Goal: Task Accomplishment & Management: Use online tool/utility

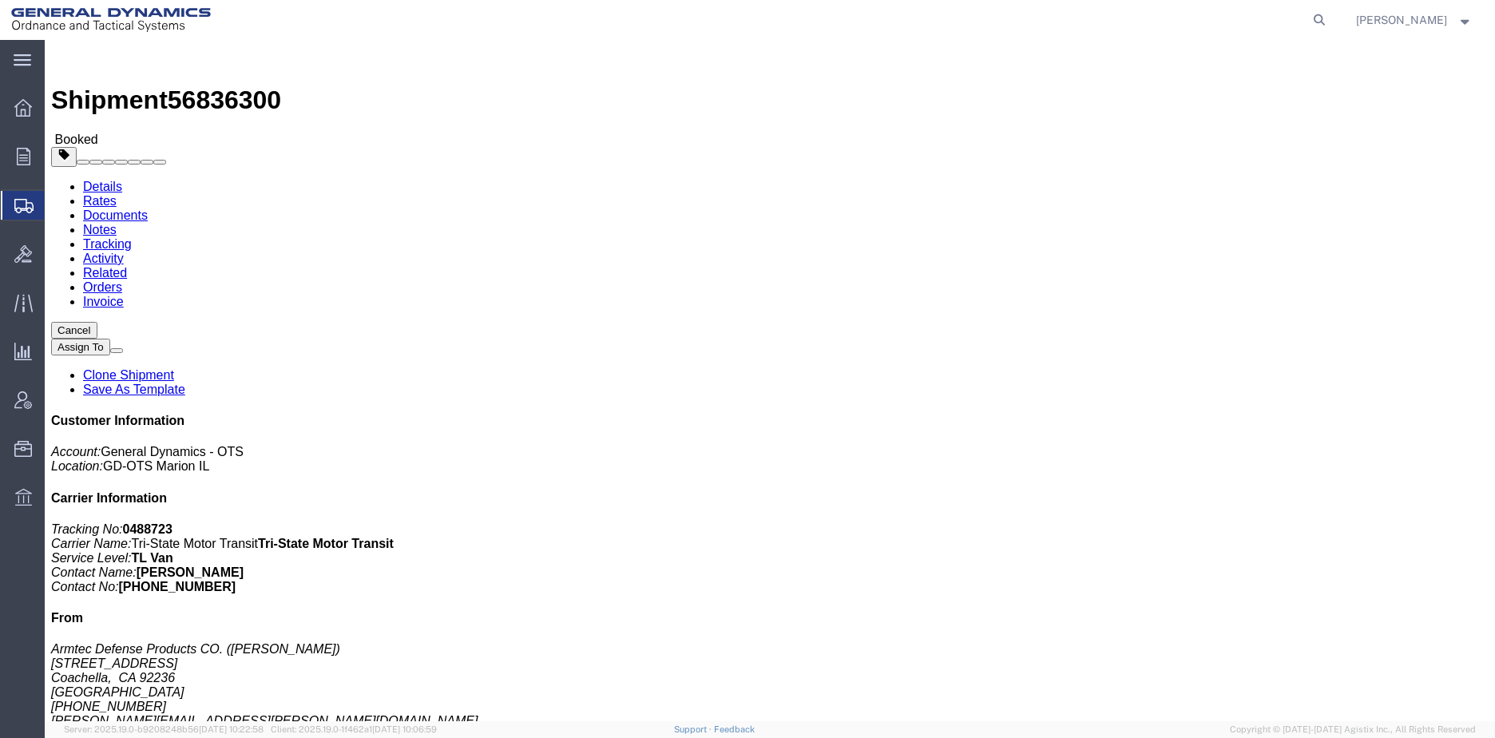
click at [1330, 20] on icon at bounding box center [1319, 20] width 22 height 22
click at [1133, 9] on input "search" at bounding box center [1064, 20] width 485 height 38
paste input "56891284"
type input "56891284"
click at [1330, 21] on icon at bounding box center [1319, 20] width 22 height 22
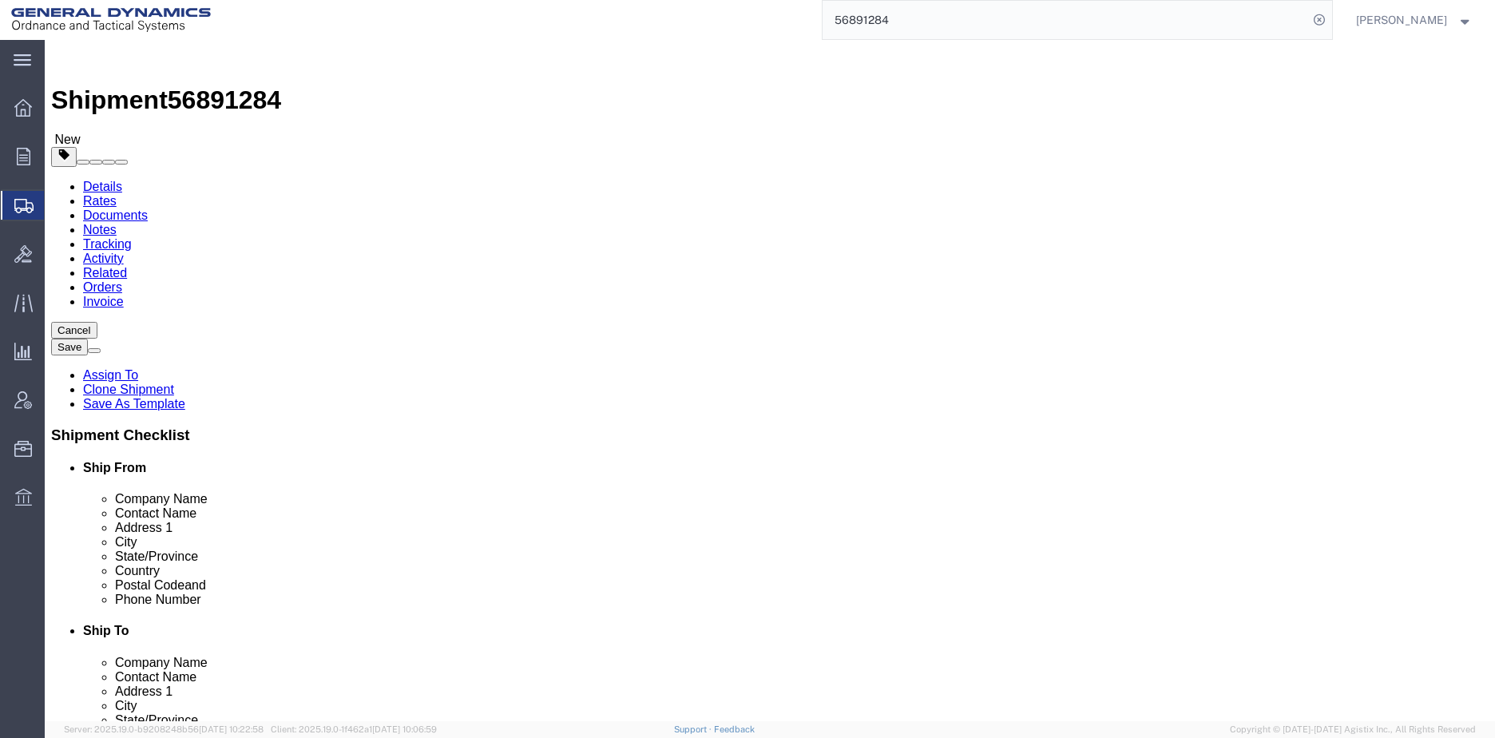
select select
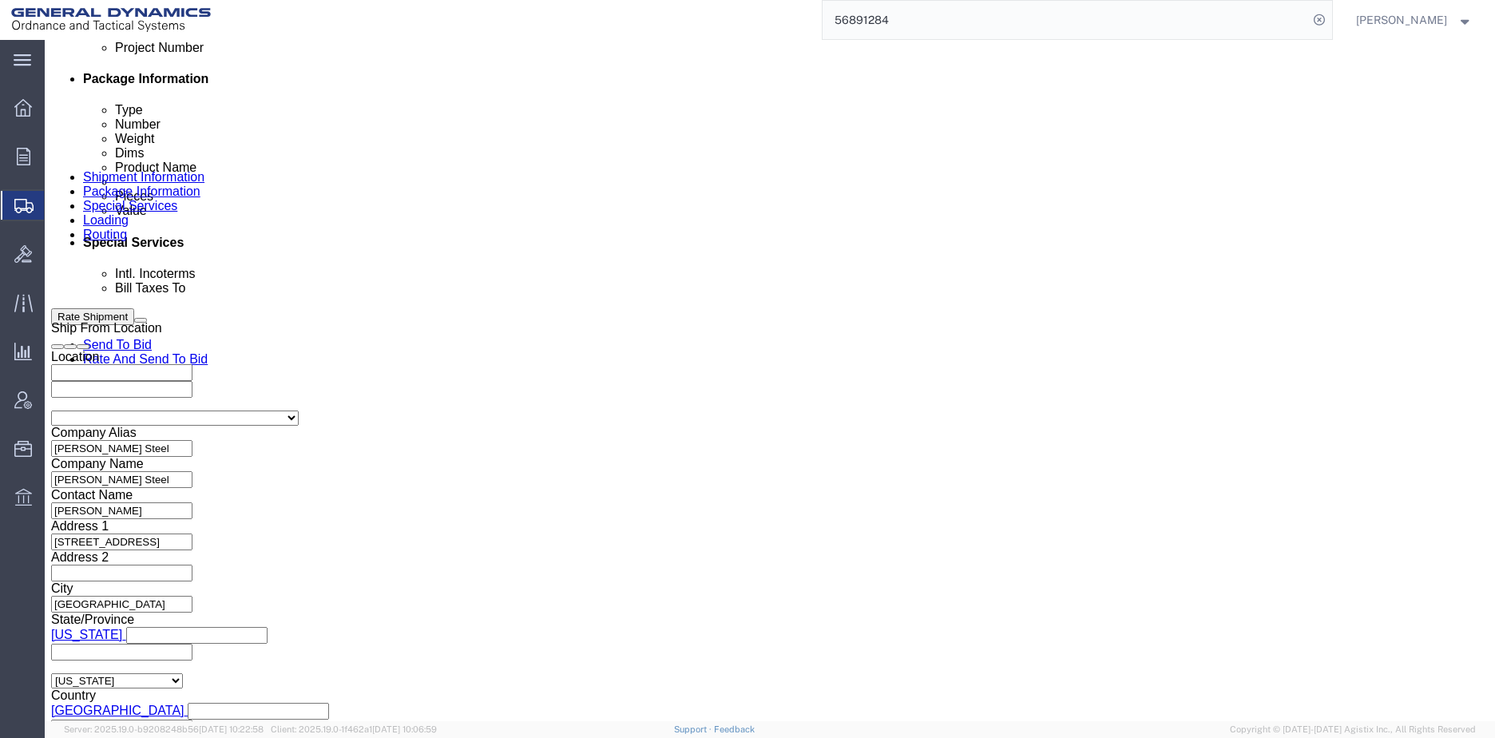
scroll to position [945, 0]
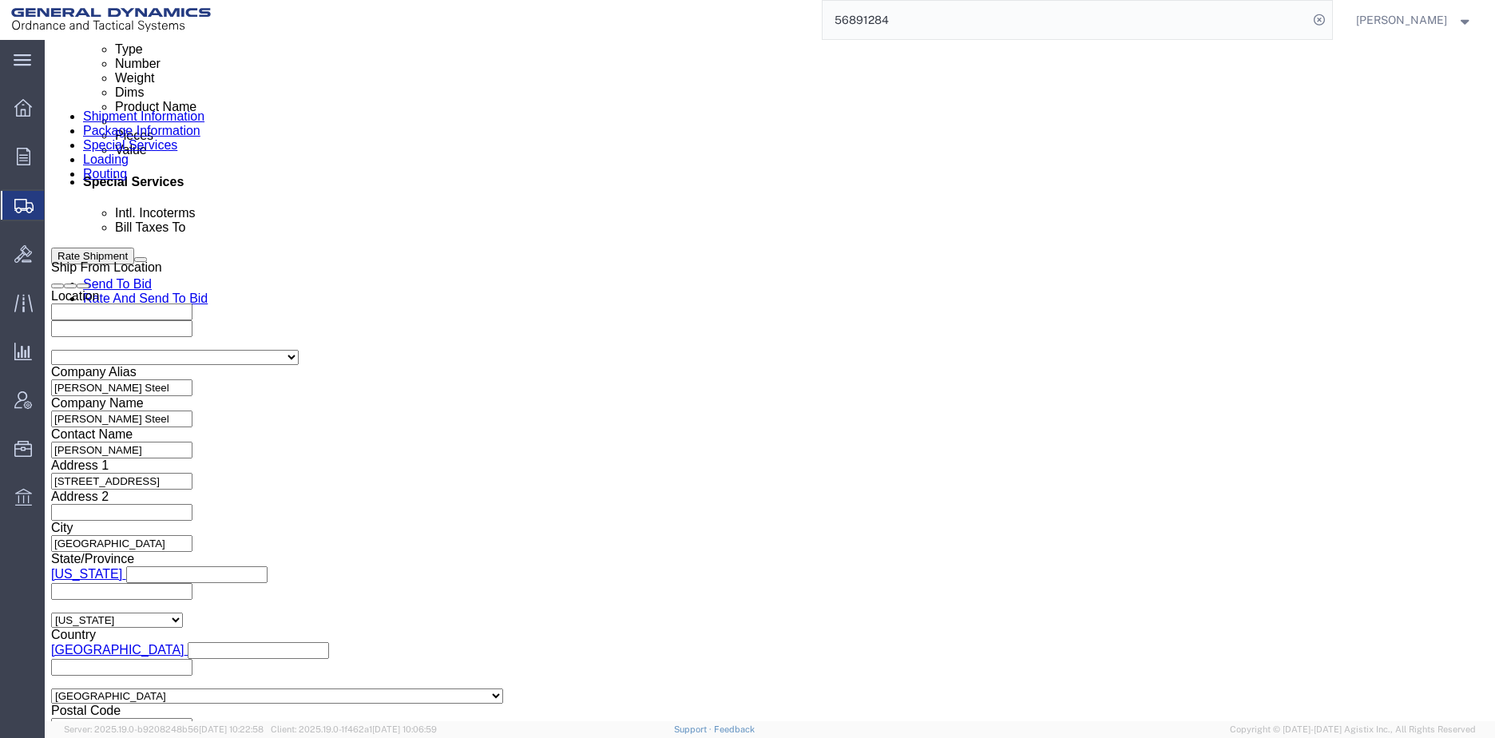
click input "text"
type input "NA"
click input "text"
type input "NA"
click link "Package Information"
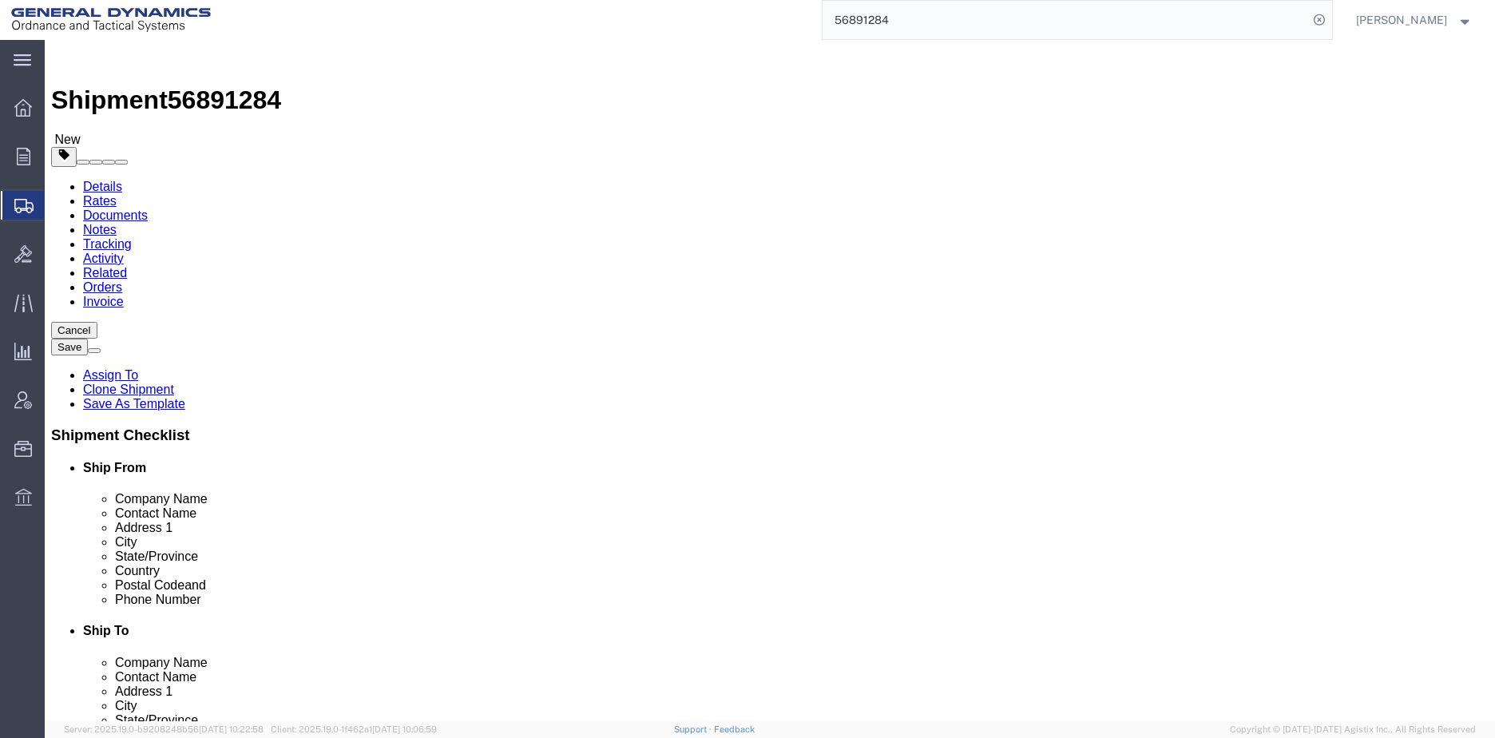
click link "Shipment Information"
drag, startPoint x: 1238, startPoint y: 655, endPoint x: 450, endPoint y: 354, distance: 844.6
click form "Shipment 56891284 New Details Rates Documents Notes Tracking Activity Related O…"
click icon
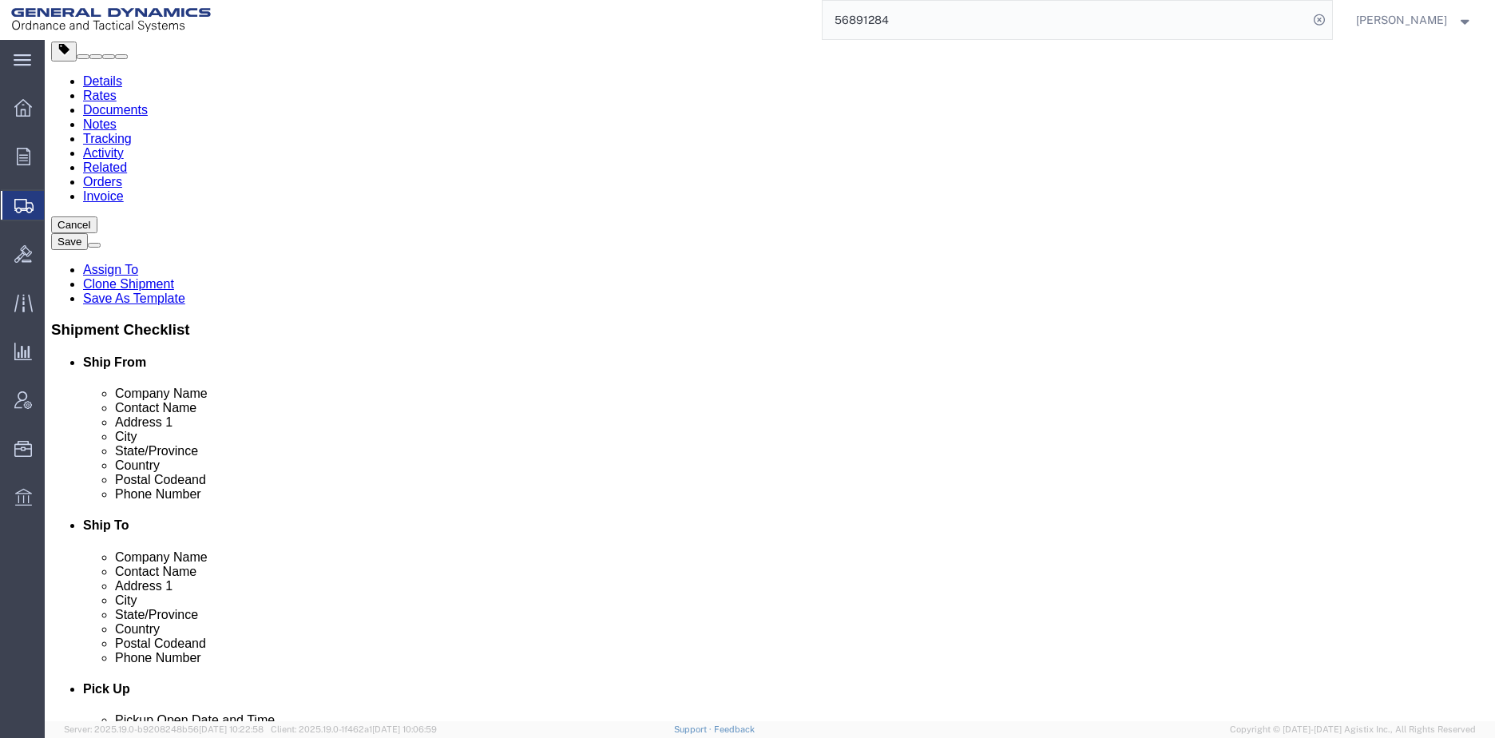
scroll to position [479, 0]
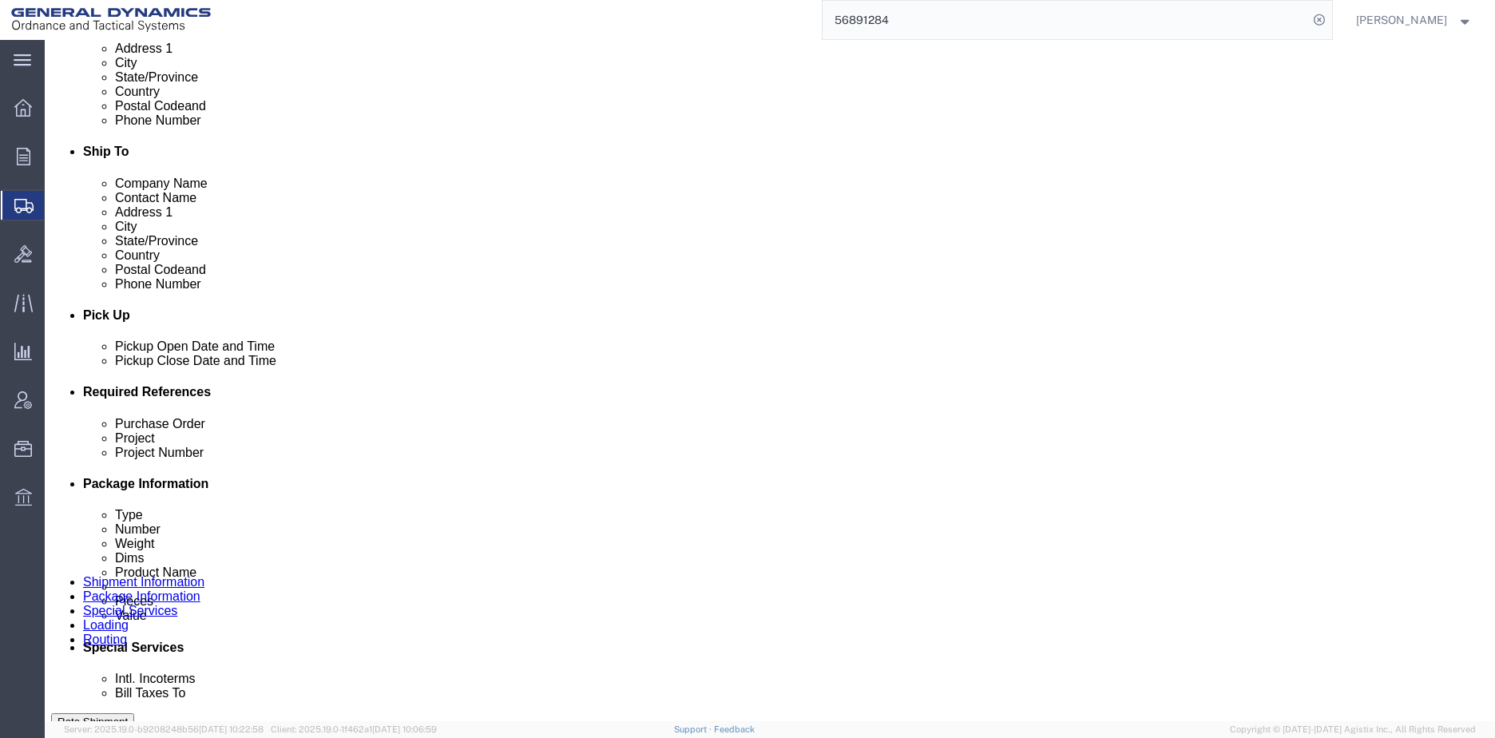
click select "Select Buyer Cost Center Department Operations Number Order Number Sales Person"
select select "DEPARTMENT"
click select "Select Buyer Cost Center Department Operations Number Order Number Sales Person"
click select "Select [GEOGRAPHIC_DATA] [GEOGRAPHIC_DATA] [GEOGRAPHIC_DATA] [GEOGRAPHIC_DATA] …"
select select "1763975"
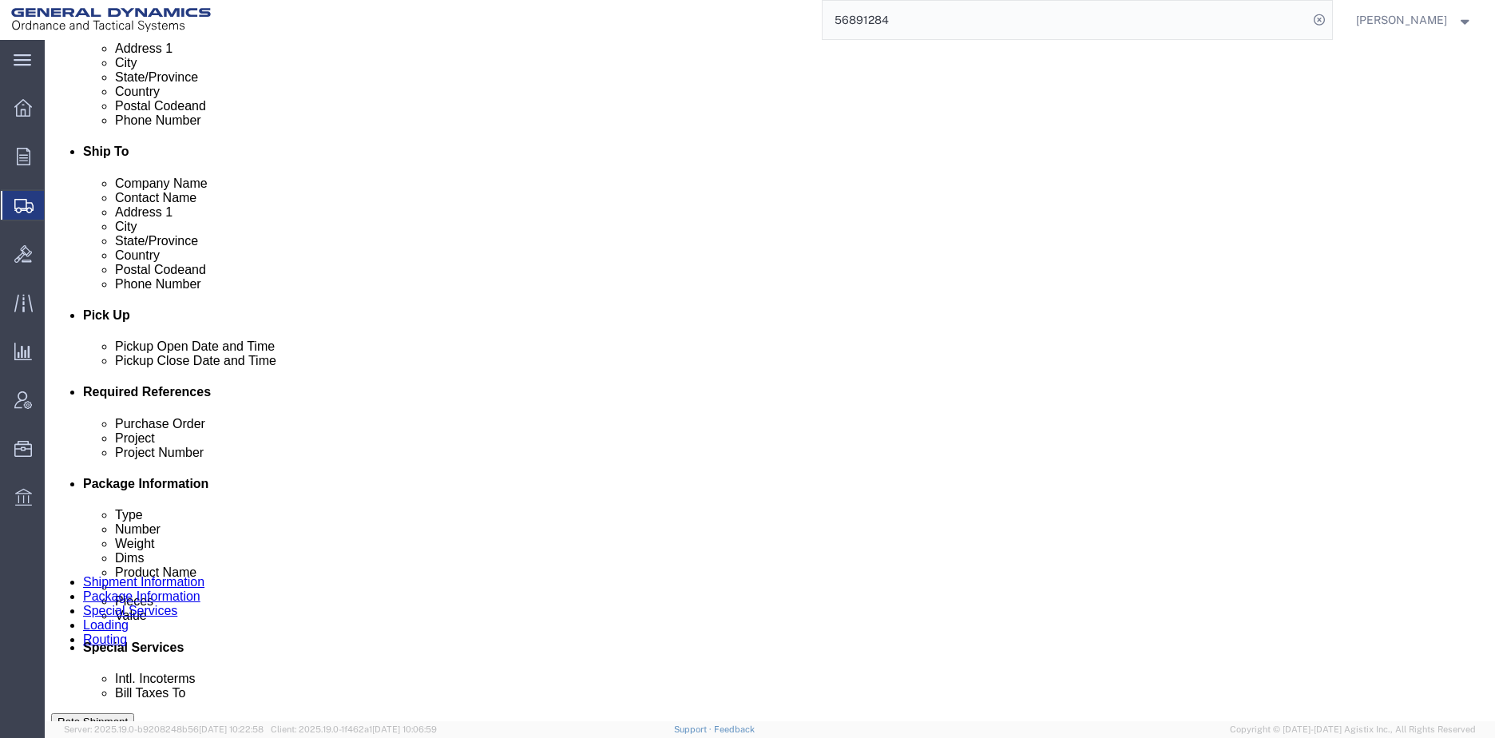
click select "Select [GEOGRAPHIC_DATA] [GEOGRAPHIC_DATA] [GEOGRAPHIC_DATA] [GEOGRAPHIC_DATA] …"
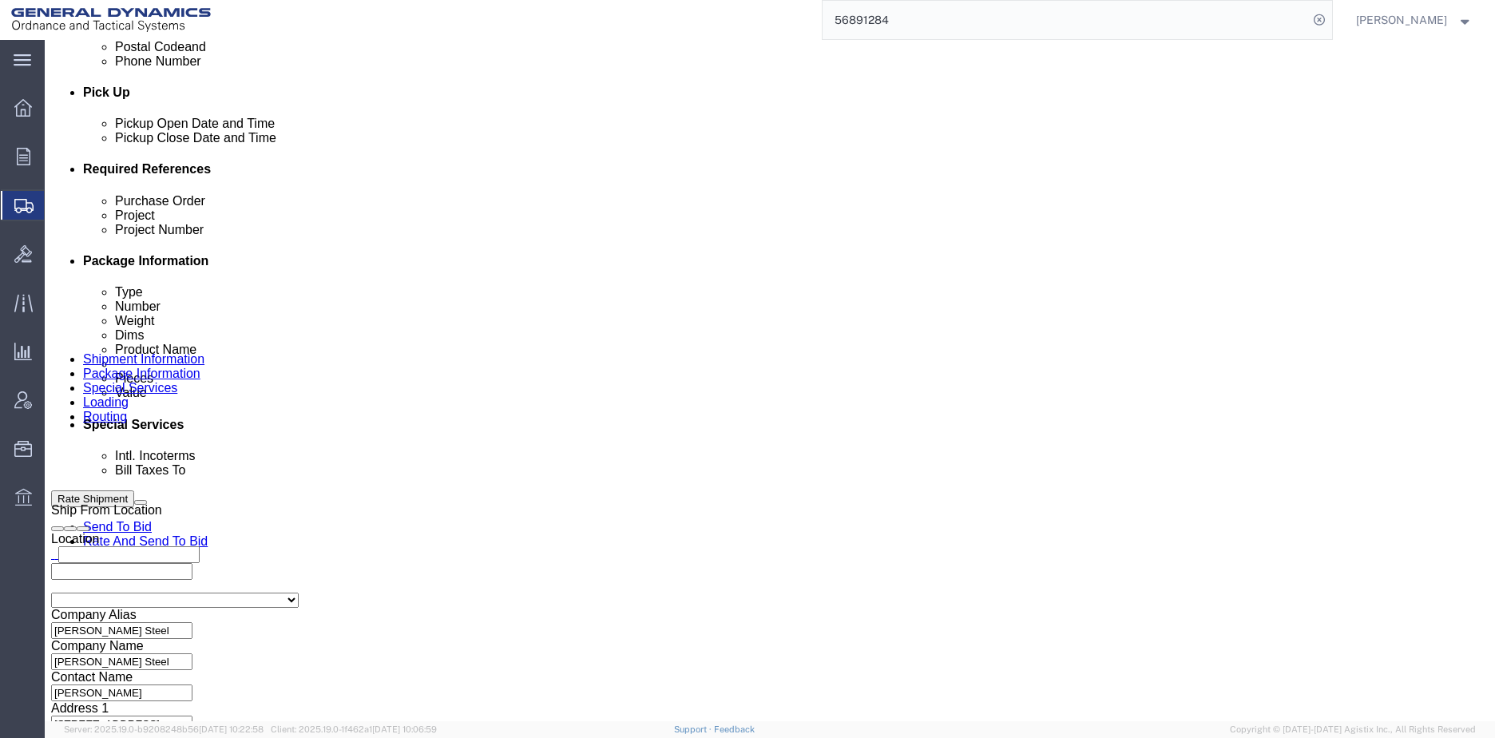
scroll to position [719, 0]
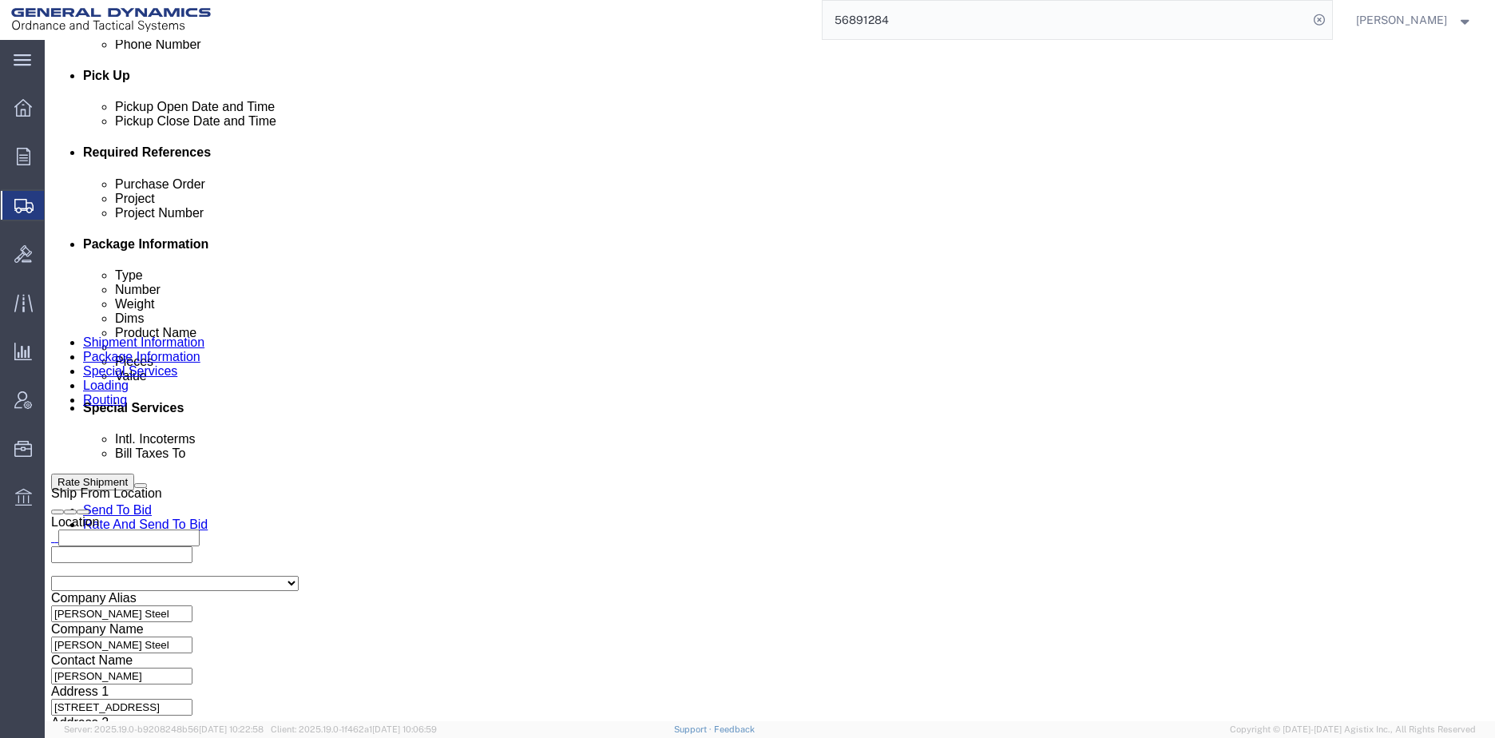
click button "Rate Shipment"
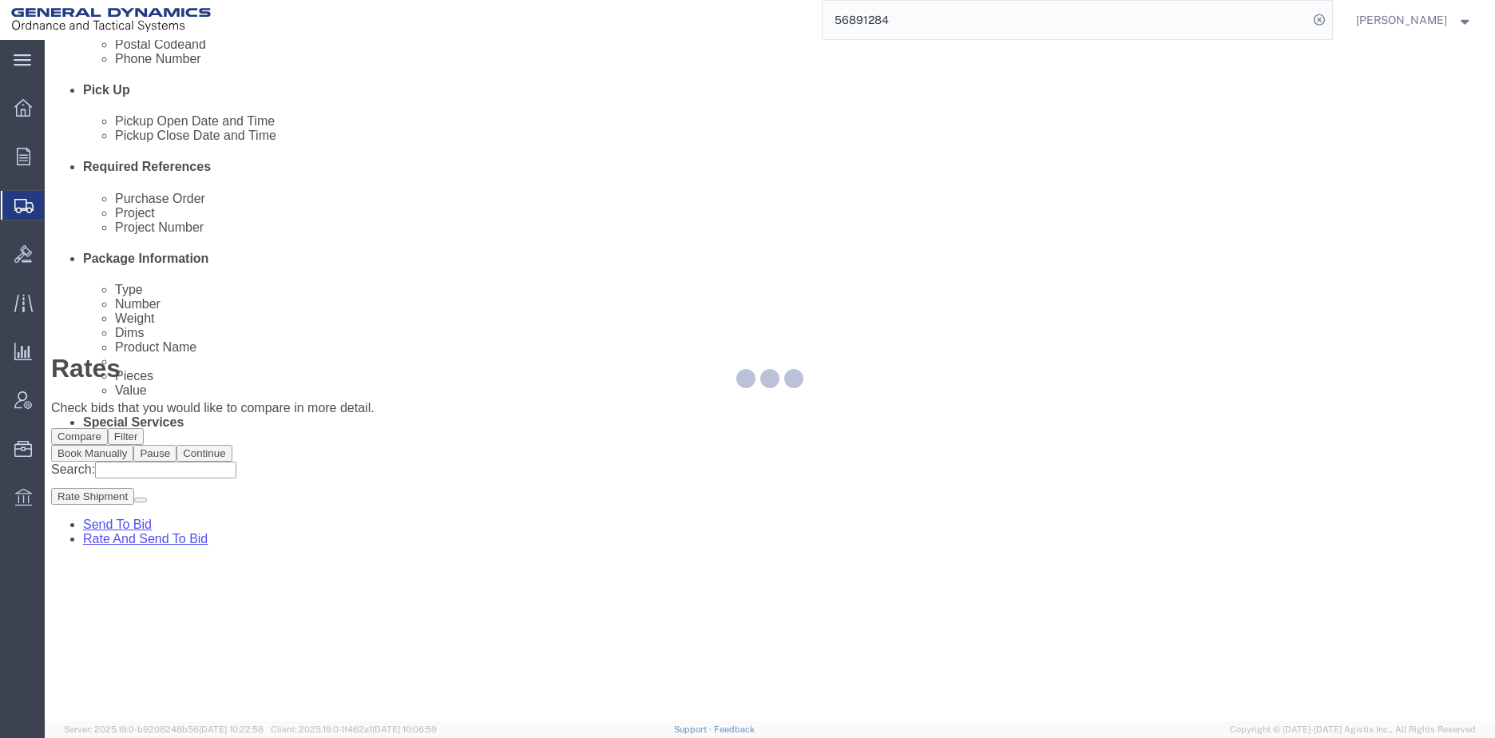
scroll to position [0, 0]
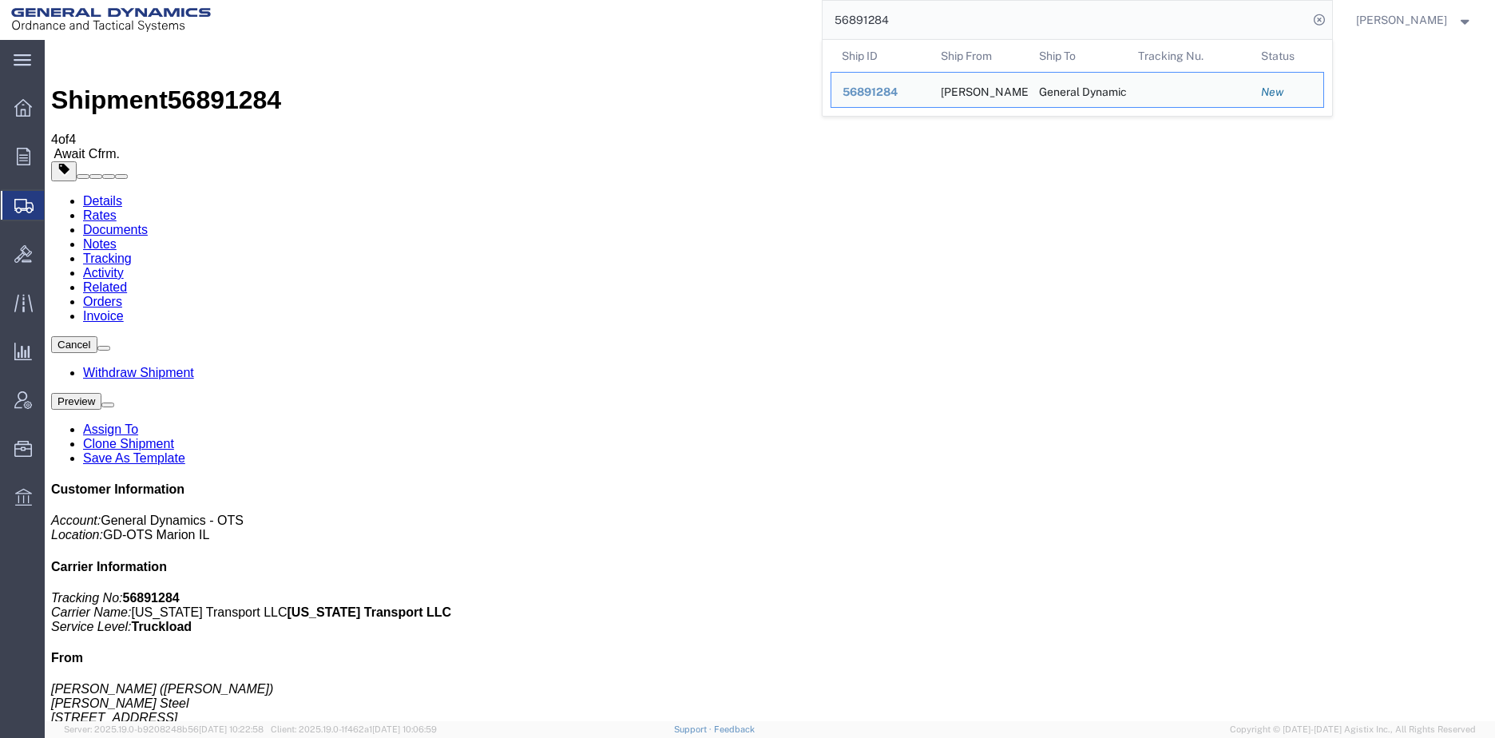
drag, startPoint x: 933, startPoint y: 25, endPoint x: 800, endPoint y: 33, distance: 133.6
click at [800, 33] on div "56891284 Ship ID Ship From Ship To Tracking Nu. Status Ship ID 56891284 Ship Fr…" at bounding box center [777, 20] width 1111 height 40
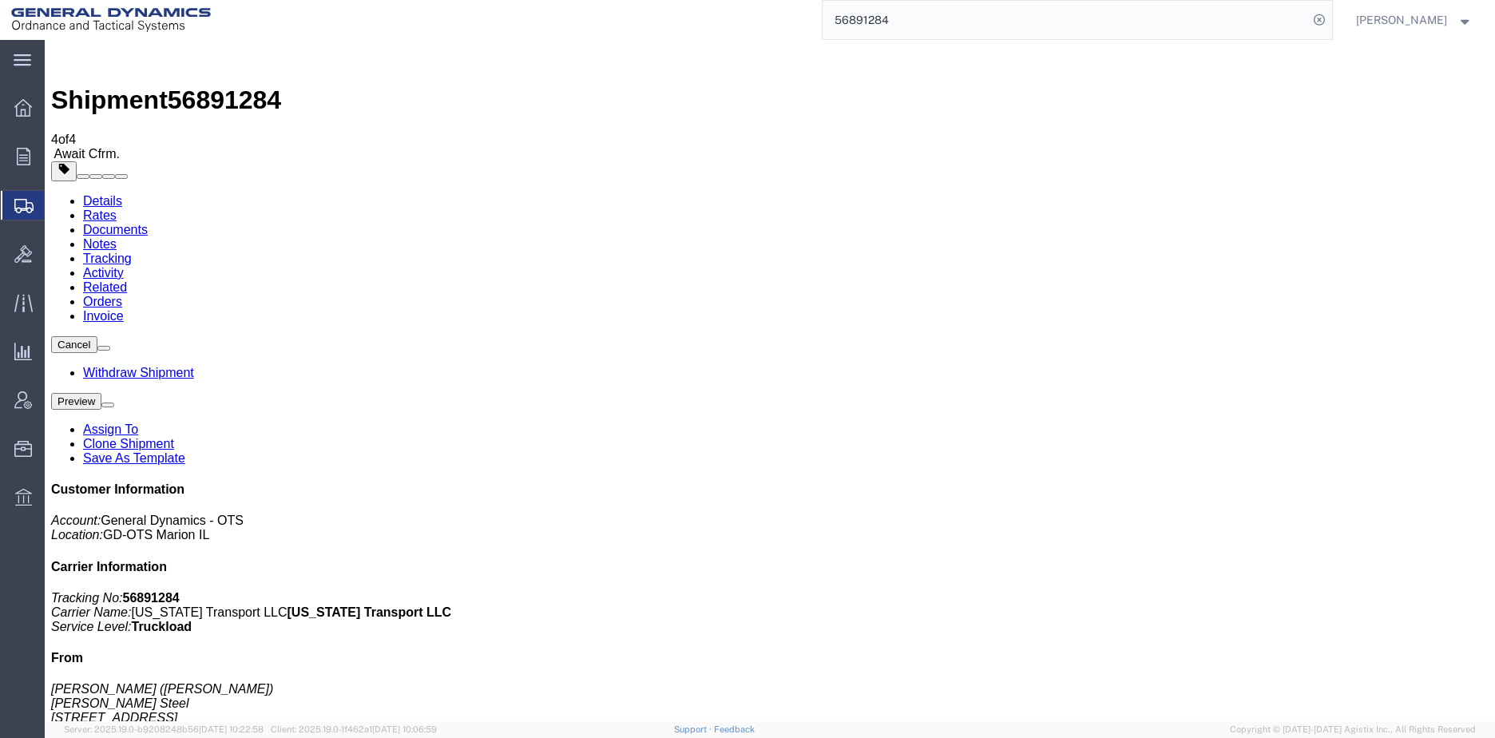
paste input "5"
type input "56891285"
click at [1329, 26] on icon at bounding box center [1319, 20] width 22 height 22
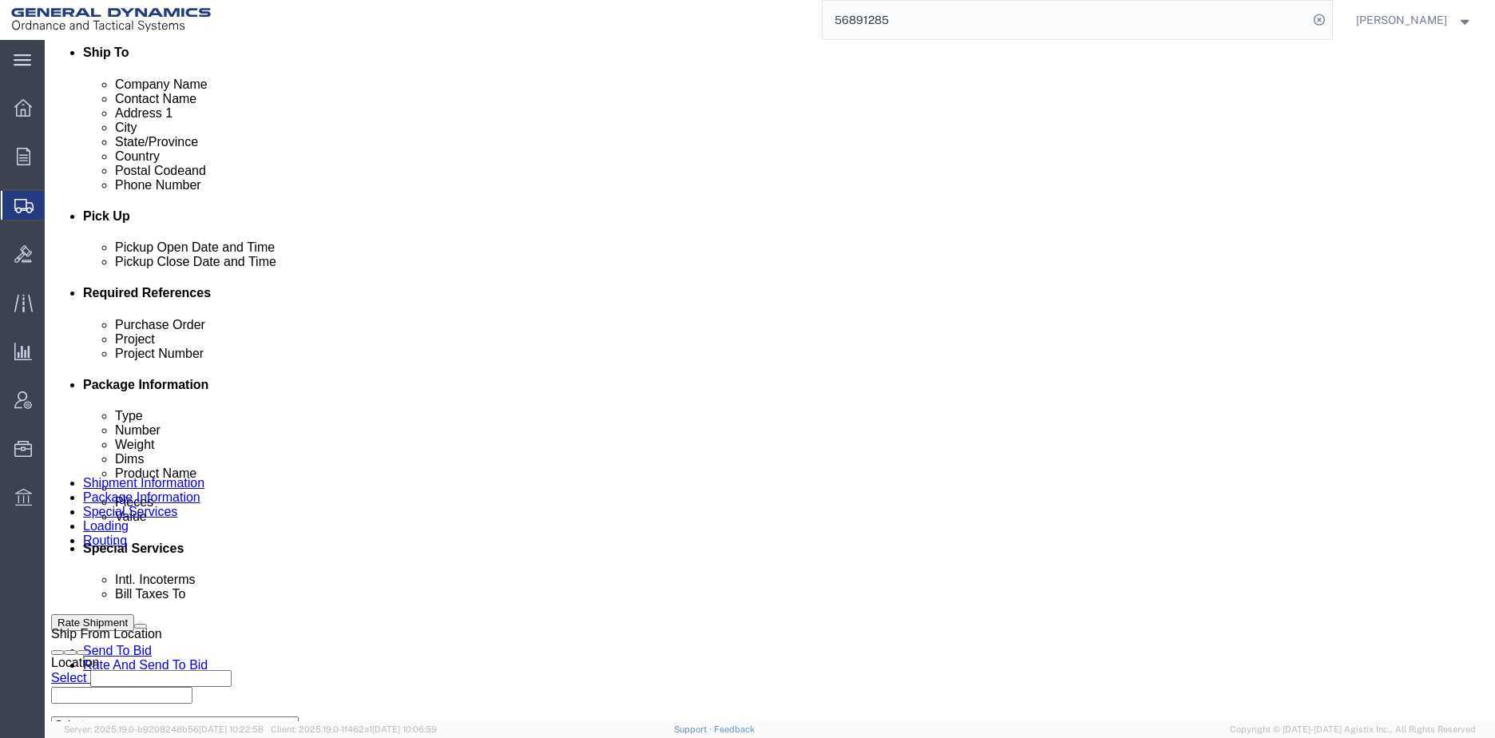
scroll to position [719, 0]
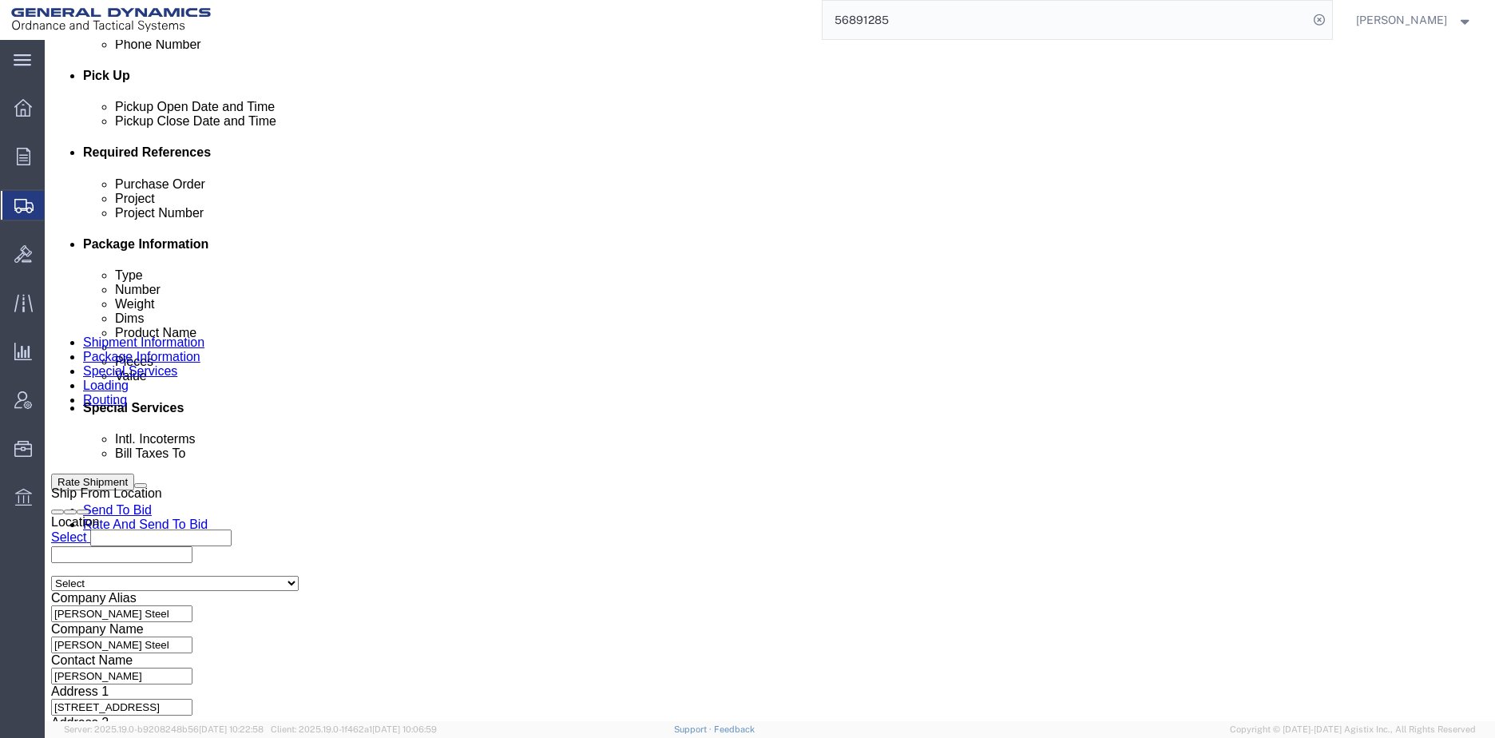
click input "text"
type input "NA"
click input "text"
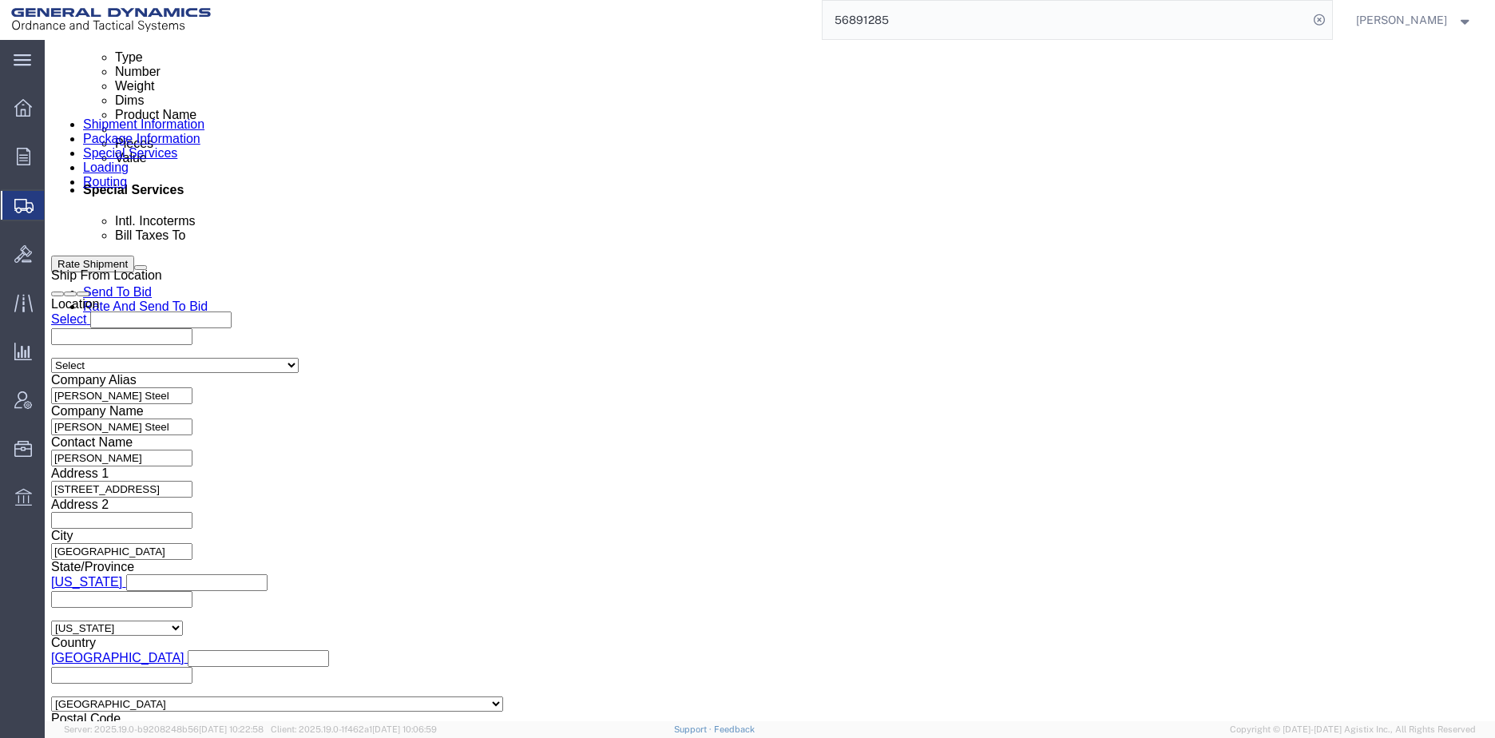
scroll to position [945, 0]
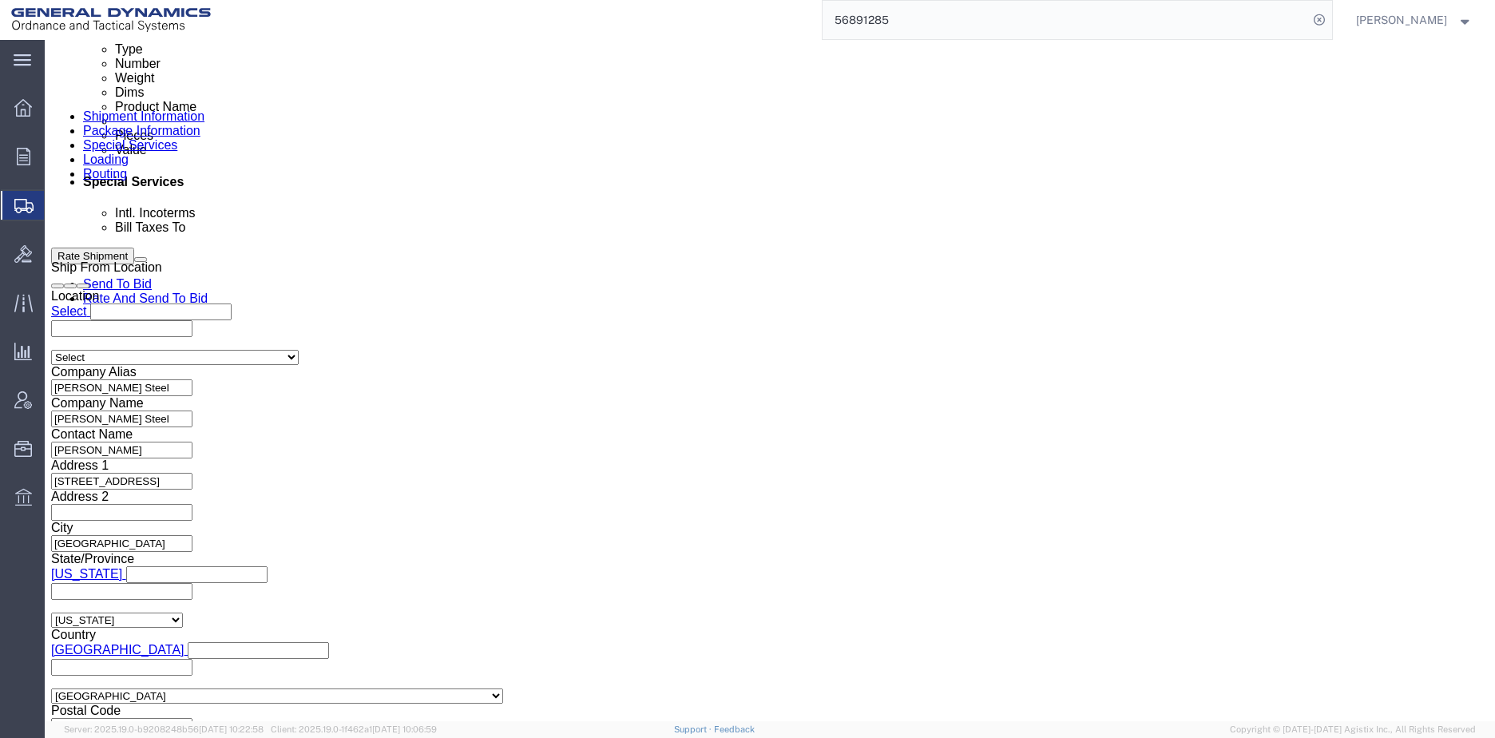
type input "NA"
click select "Select 1-Ton (PSS) 10 Wheel 10 Yard Dump Truck 20 Yard Dump Truck Bobtail Botto…"
select select "FLBD"
click select "Select 1-Ton (PSS) 10 Wheel 10 Yard Dump Truck 20 Yard Dump Truck Bobtail Botto…"
click button "Continue"
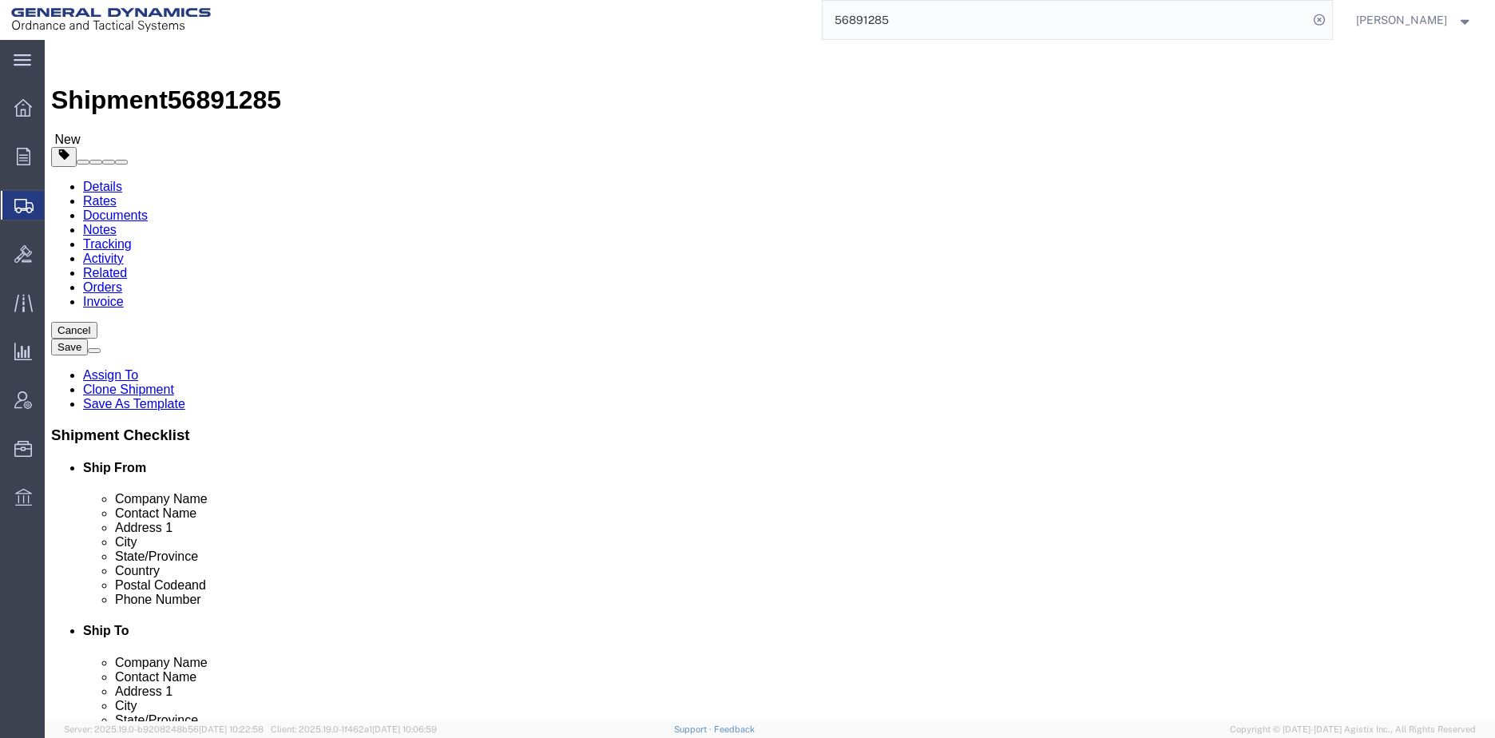
click button "Rate Shipment"
